Goal: Navigation & Orientation: Find specific page/section

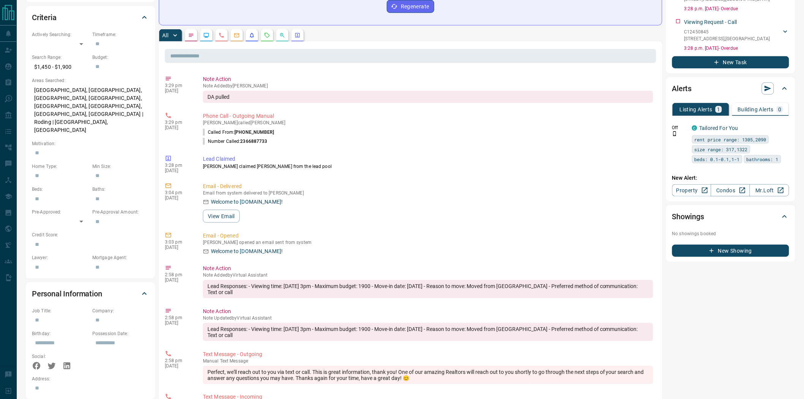
scroll to position [537, 0]
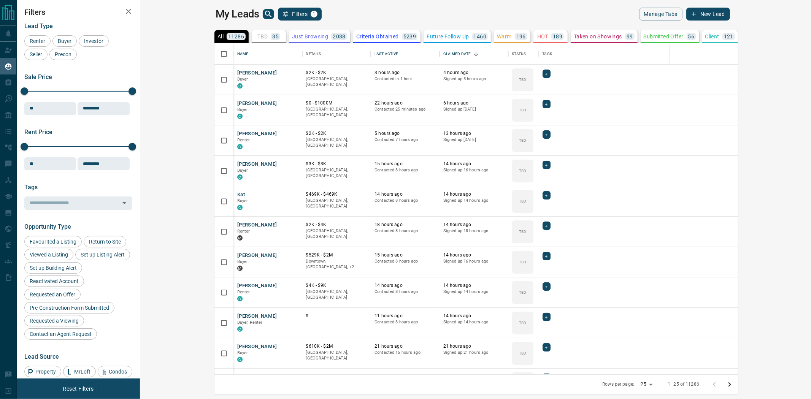
scroll to position [324, 660]
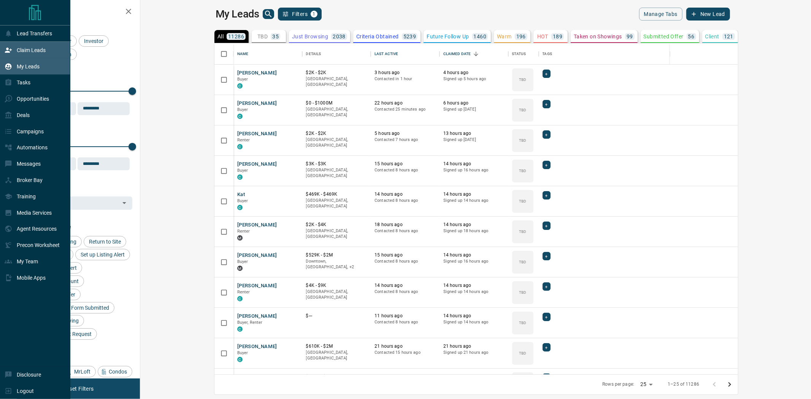
click at [24, 53] on p "Claim Leads" at bounding box center [31, 50] width 29 height 6
